Goal: Entertainment & Leisure: Consume media (video, audio)

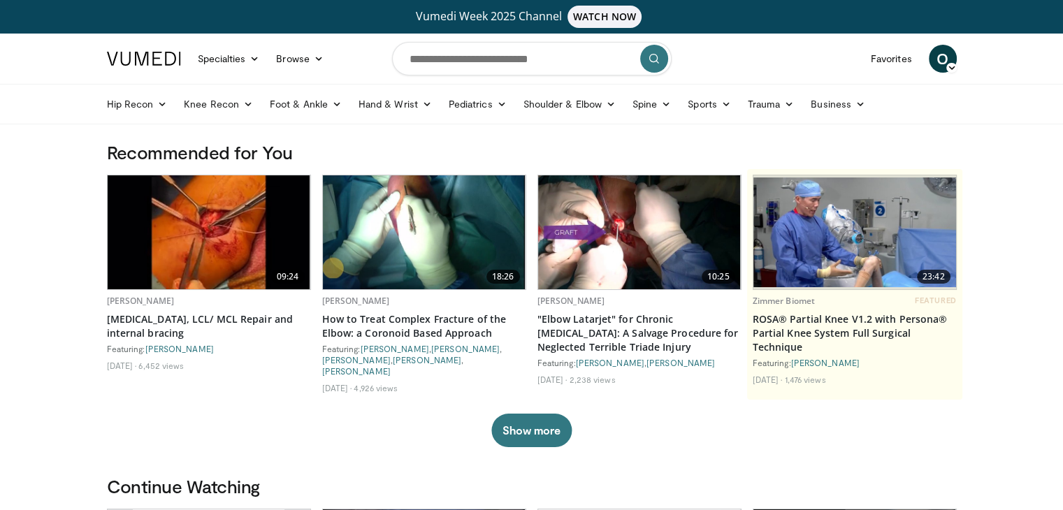
click at [530, 302] on div "09:24 Christos Koukos Elbow Dislocation, LCL/ MCL Repair and internal bracing F…" at bounding box center [532, 289] width 850 height 228
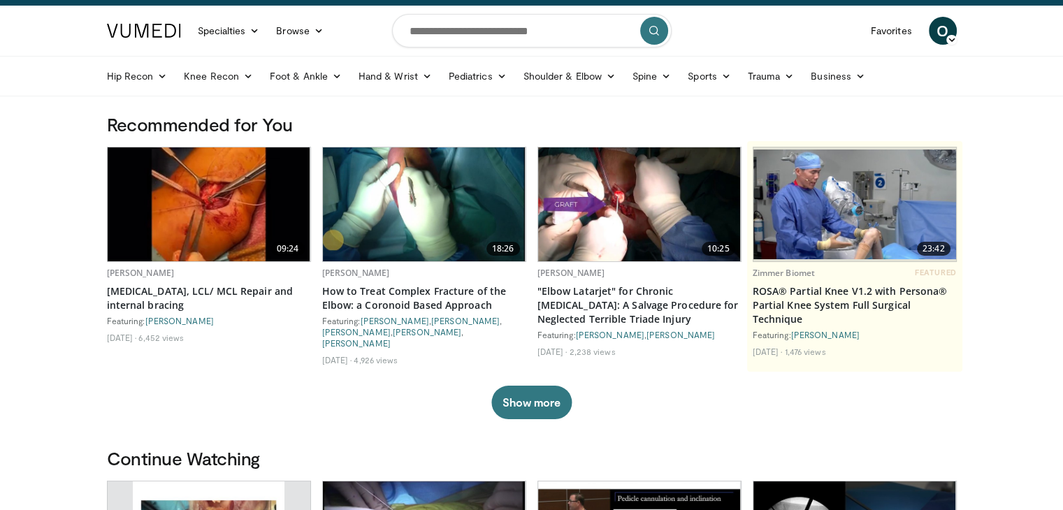
click at [852, 216] on img at bounding box center [855, 205] width 203 height 110
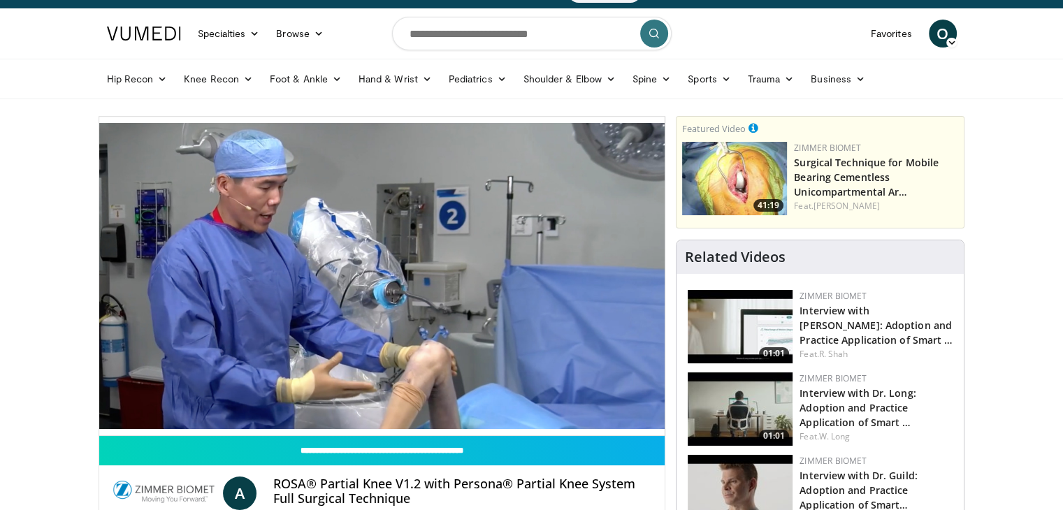
scroll to position [28, 0]
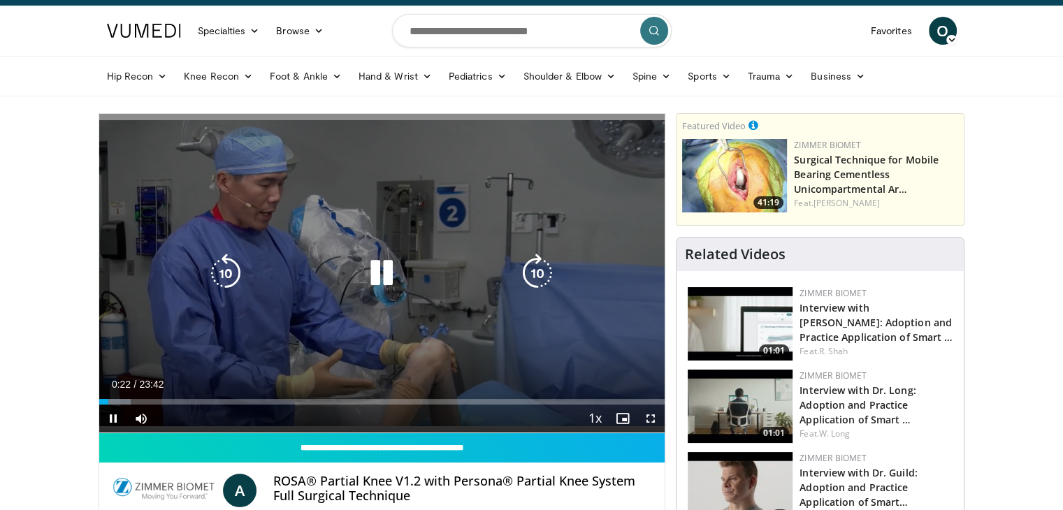
click at [375, 269] on icon "Video Player" at bounding box center [381, 273] width 39 height 39
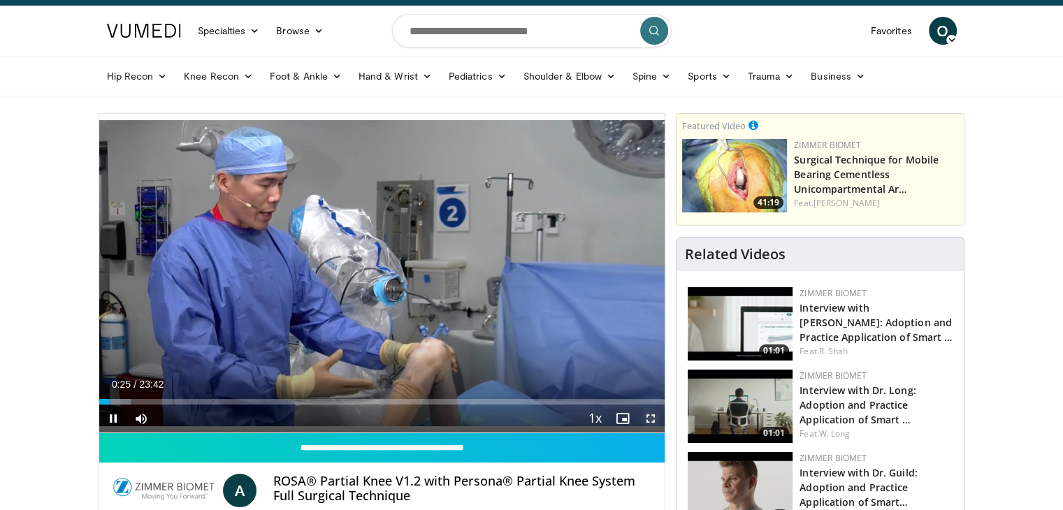
click at [652, 421] on span "Video Player" at bounding box center [651, 419] width 28 height 28
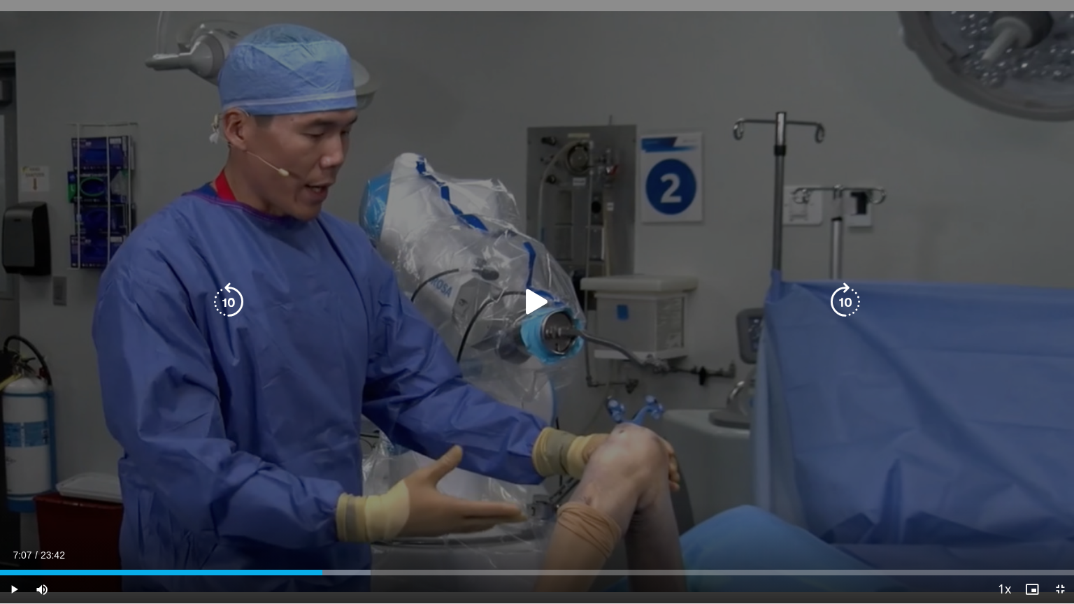
click at [531, 310] on icon "Video Player" at bounding box center [536, 301] width 39 height 39
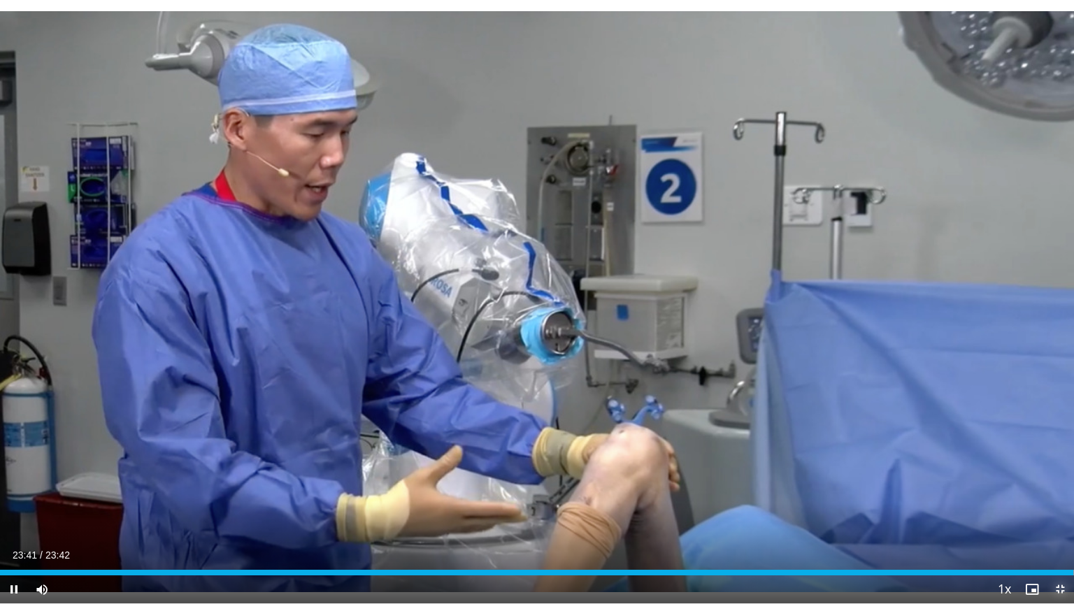
click at [1057, 510] on span "Video Player" at bounding box center [1060, 589] width 28 height 28
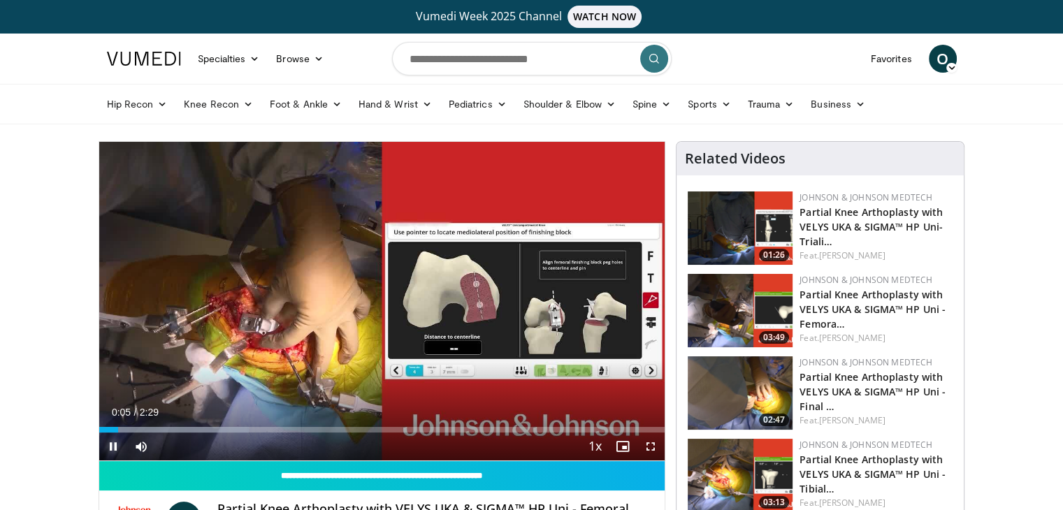
click at [110, 445] on span "Video Player" at bounding box center [113, 447] width 28 height 28
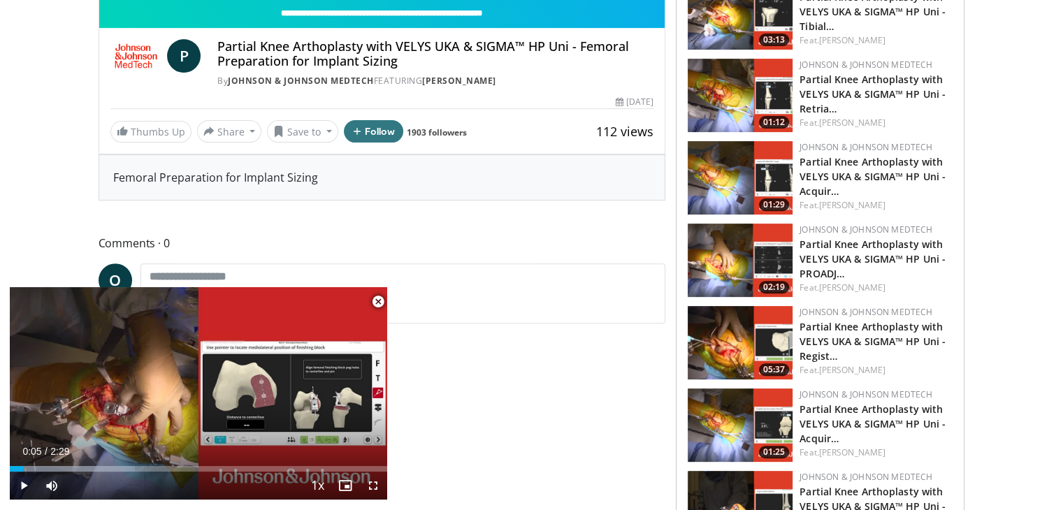
scroll to position [503, 0]
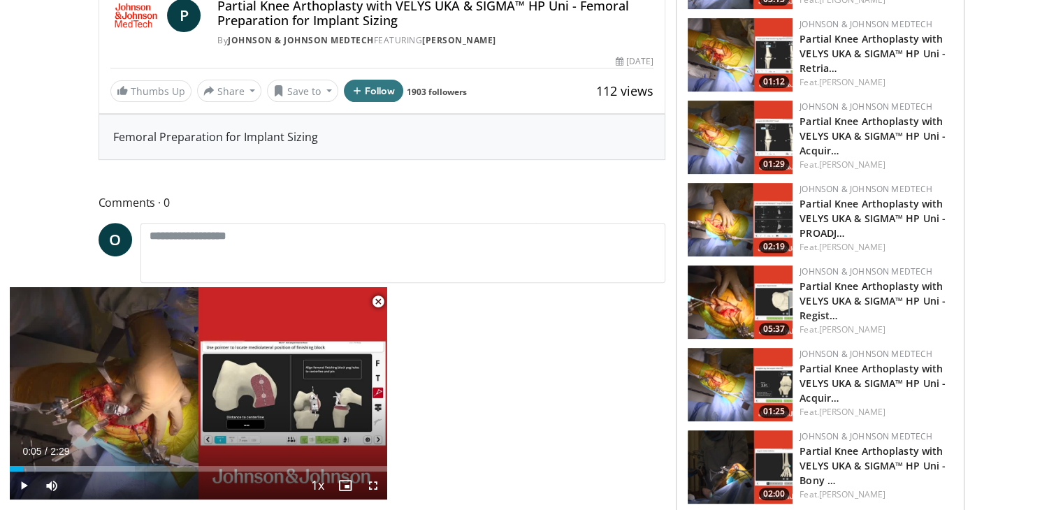
click at [374, 298] on span "Video Player" at bounding box center [378, 302] width 28 height 28
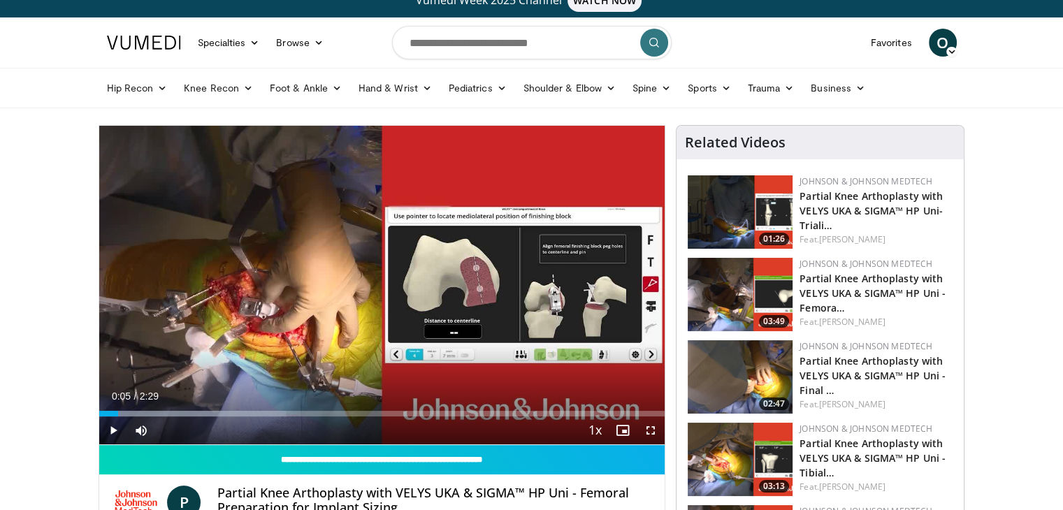
scroll to position [0, 0]
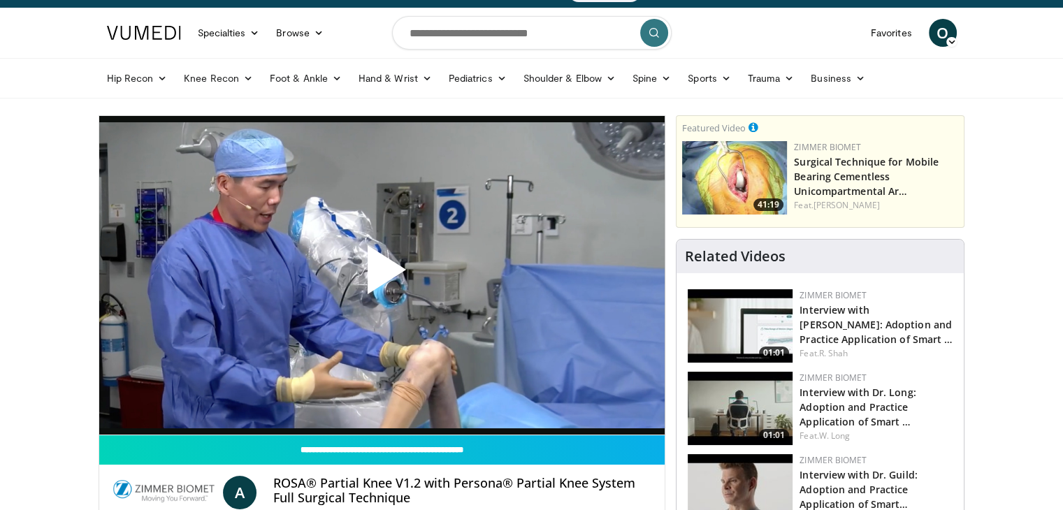
scroll to position [28, 0]
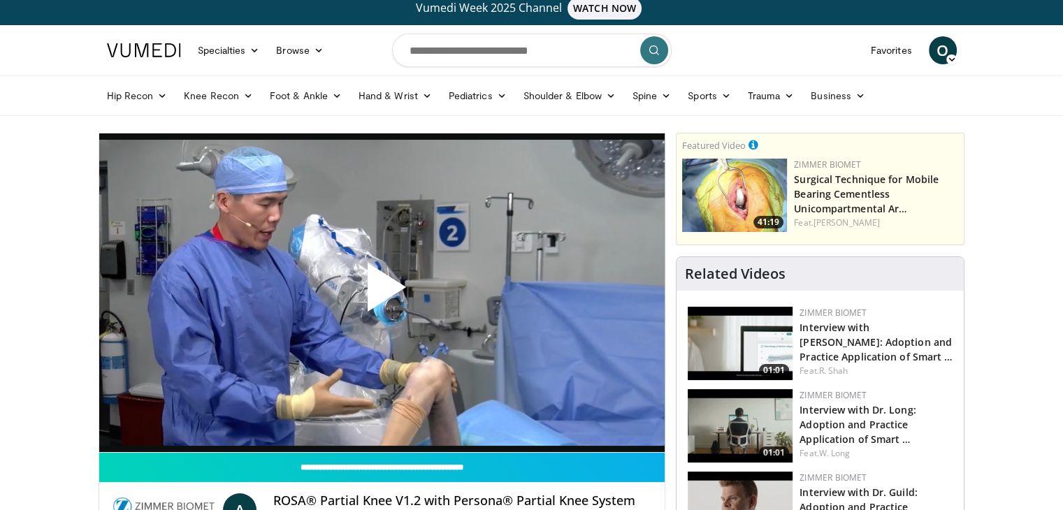
scroll to position [0, 0]
